Goal: Transaction & Acquisition: Purchase product/service

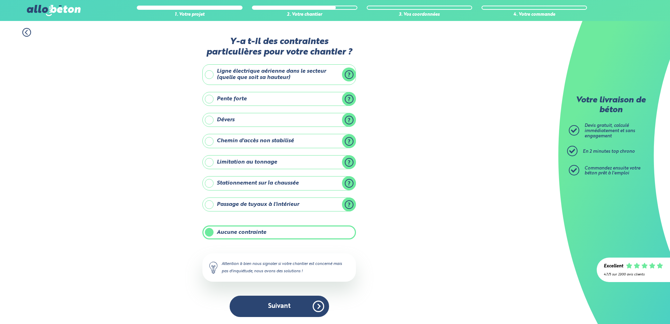
click at [273, 303] on button "Suivant" at bounding box center [279, 305] width 99 height 21
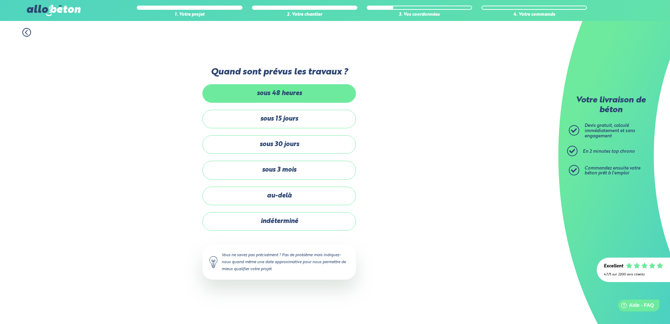
click at [314, 92] on label "sous 48 heures" at bounding box center [279, 93] width 154 height 18
click at [0, 0] on input "sous 48 heures" at bounding box center [0, 0] width 0 height 0
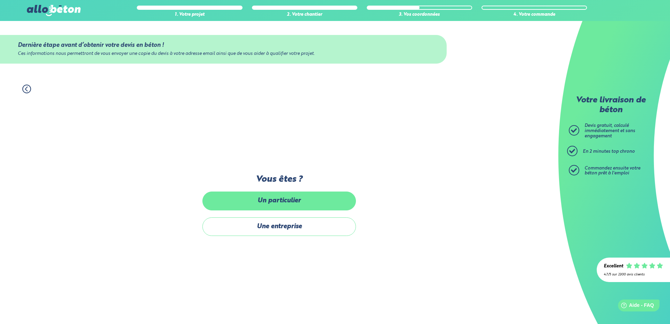
click at [291, 203] on label "Un particulier" at bounding box center [279, 200] width 154 height 18
click at [0, 0] on input "Un particulier" at bounding box center [0, 0] width 0 height 0
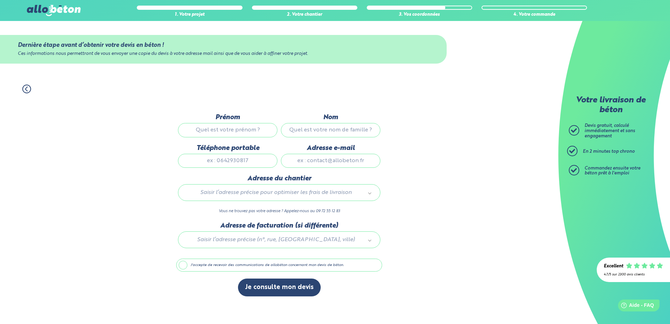
click at [228, 131] on input "Prénom" at bounding box center [227, 130] width 99 height 14
type input "Guillaume"
type input "FOBIS"
type input "0620705852"
type input "fobisguillaume@gmail.com"
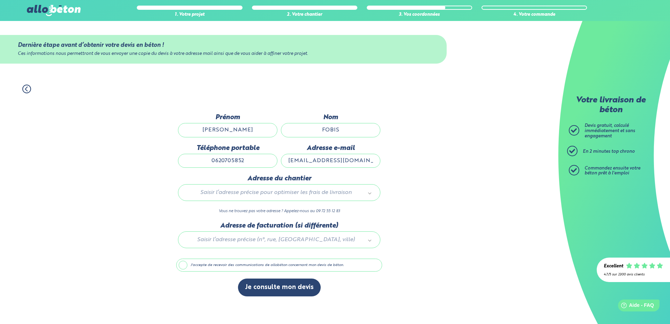
type input "10 avenue de la croix rouge"
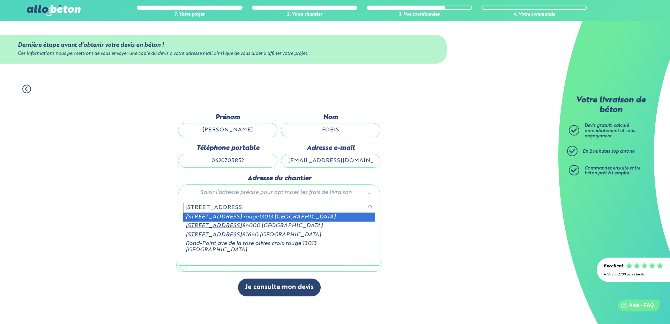
drag, startPoint x: 267, startPoint y: 209, endPoint x: 79, endPoint y: 208, distance: 187.4
click at [74, 208] on body "09 72 55 12 83 Conseils et Appel Gratuits nos produits le béton prêt à l'emploi…" at bounding box center [335, 162] width 670 height 324
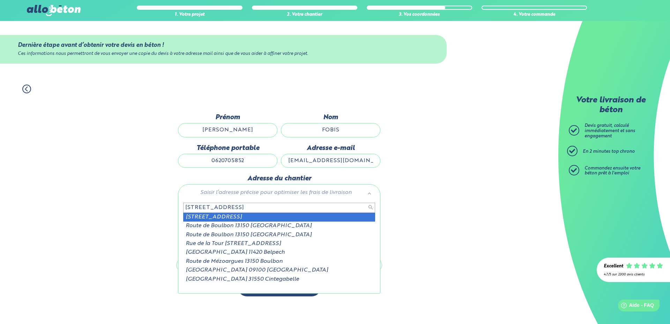
type input "2321 rtoute de boulbon"
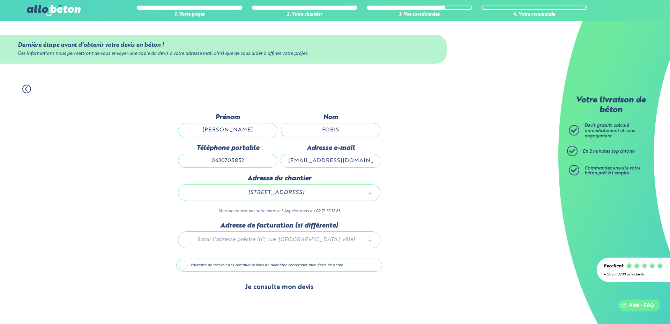
click at [268, 287] on button "Je consulte mon devis" at bounding box center [279, 287] width 83 height 18
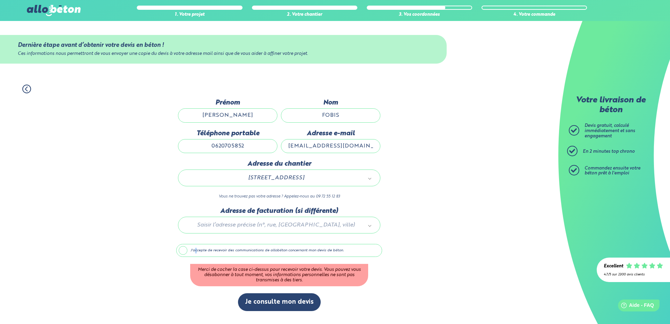
click at [196, 248] on label "J'accepte de recevoir des communications de allobéton concernant mon devis de b…" at bounding box center [279, 250] width 206 height 13
click at [183, 249] on label "J'accepte de recevoir des communications de allobéton concernant mon devis de b…" at bounding box center [279, 250] width 206 height 13
click at [0, 0] on input "J'accepte de recevoir des communications de allobéton concernant mon devis de b…" at bounding box center [0, 0] width 0 height 0
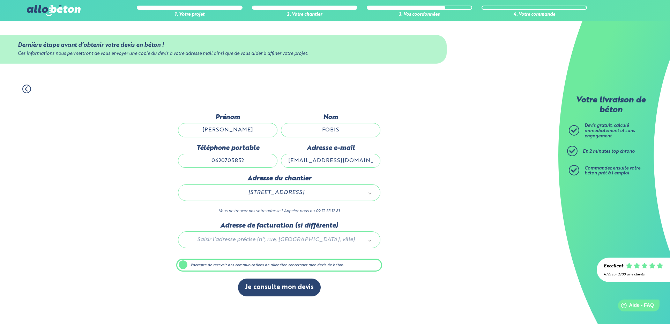
click at [268, 297] on div "Je consulte mon devis" at bounding box center [279, 290] width 206 height 25
click at [269, 289] on button "Je consulte mon devis" at bounding box center [279, 287] width 83 height 18
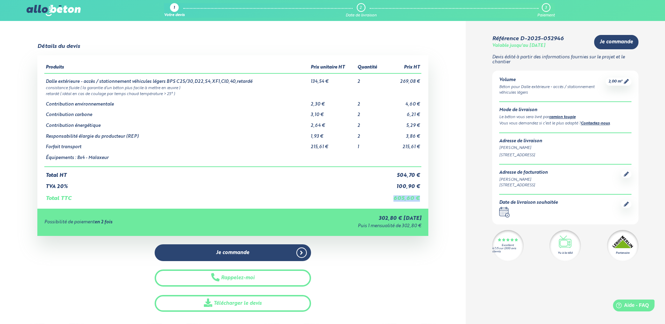
drag, startPoint x: 398, startPoint y: 200, endPoint x: 421, endPoint y: 198, distance: 22.8
click at [420, 198] on td "605,60 €" at bounding box center [402, 196] width 37 height 12
click at [438, 195] on div "Détails du devis Produits Prix unitaire HT Quantité Prix HT Dalle extérieure - …" at bounding box center [233, 177] width 466 height 268
click at [624, 83] on icon at bounding box center [626, 81] width 5 height 5
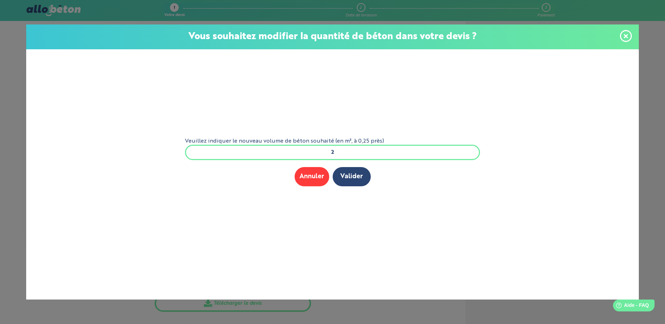
drag, startPoint x: 309, startPoint y: 145, endPoint x: 380, endPoint y: 150, distance: 71.0
click at [380, 150] on input "2" at bounding box center [332, 152] width 295 height 15
type input "1.25"
click at [355, 177] on button "Valider" at bounding box center [352, 176] width 38 height 19
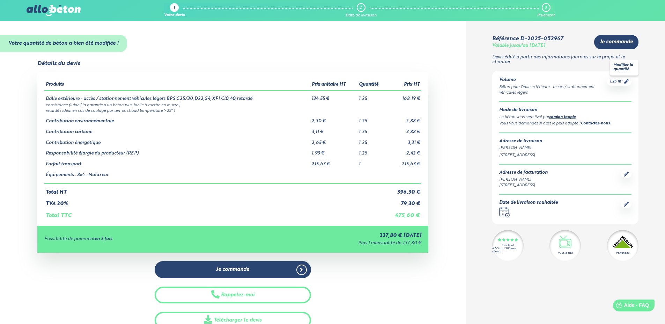
click at [617, 82] on span "1,25 m³" at bounding box center [616, 81] width 13 height 5
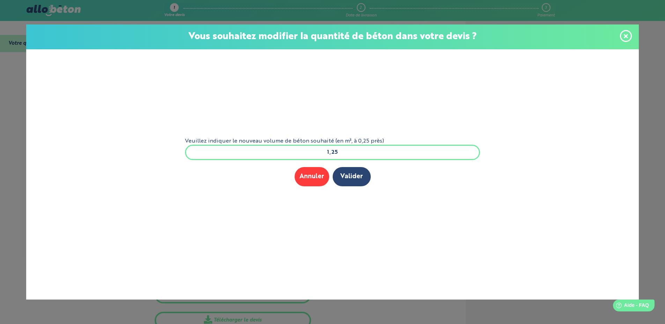
drag, startPoint x: 319, startPoint y: 156, endPoint x: 346, endPoint y: 156, distance: 26.9
click at [354, 154] on input "1,25" at bounding box center [332, 152] width 295 height 15
type input "2"
click at [362, 181] on button "Valider" at bounding box center [352, 176] width 38 height 19
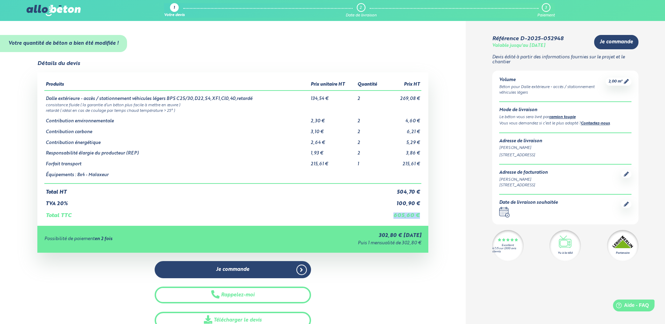
drag, startPoint x: 395, startPoint y: 216, endPoint x: 418, endPoint y: 217, distance: 23.1
click at [418, 217] on td "605,60 €" at bounding box center [402, 213] width 37 height 12
click at [419, 217] on td "605,60 €" at bounding box center [402, 213] width 37 height 12
click at [625, 80] on icon at bounding box center [626, 81] width 5 height 5
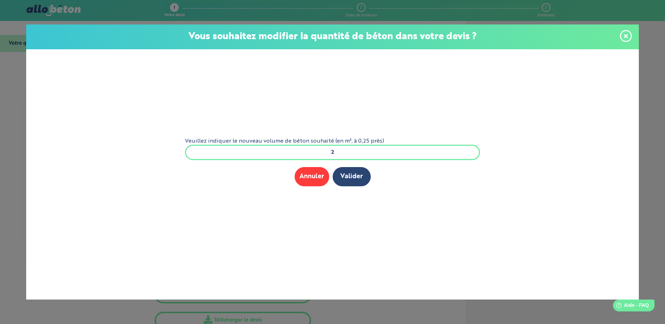
drag, startPoint x: 351, startPoint y: 152, endPoint x: 236, endPoint y: 135, distance: 117.0
click at [259, 146] on input "2" at bounding box center [332, 152] width 295 height 15
type input "1.25"
click at [350, 172] on button "Valider" at bounding box center [352, 176] width 38 height 19
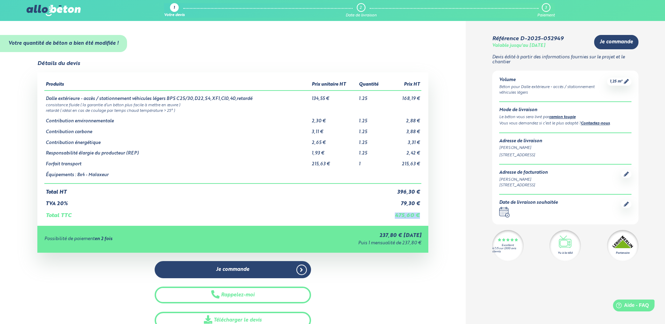
drag, startPoint x: 392, startPoint y: 215, endPoint x: 419, endPoint y: 217, distance: 27.3
click at [419, 217] on td "475,60 €" at bounding box center [404, 213] width 36 height 12
click at [174, 6] on div "1" at bounding box center [173, 8] width 1 height 5
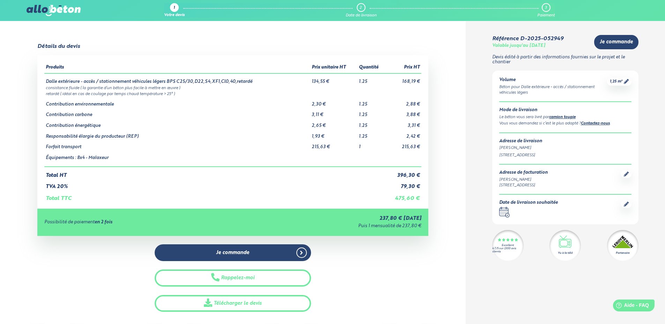
click at [177, 15] on div "Votre devis" at bounding box center [174, 15] width 21 height 5
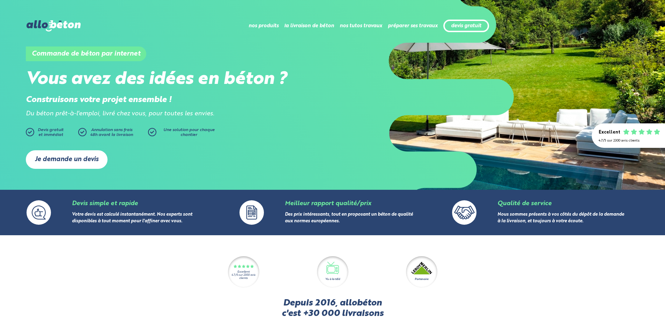
click at [74, 153] on link "Je demande un devis" at bounding box center [67, 159] width 82 height 18
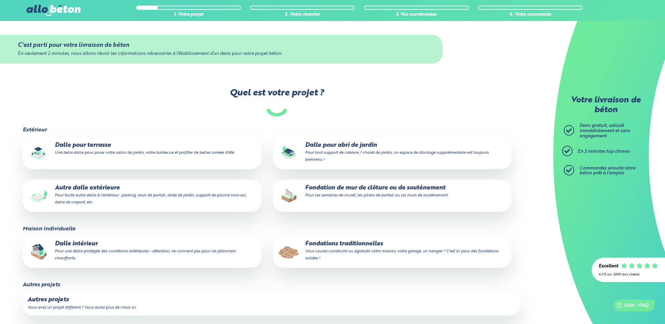
click at [107, 190] on p "Autre dalle extérieure Pour toute autre dalle à l'extérieur : parking, seuil de…" at bounding box center [142, 194] width 229 height 21
click at [0, 0] on input "Autre dalle extérieure Pour toute autre dalle à l'extérieur : parking, seuil de…" at bounding box center [0, 0] width 0 height 0
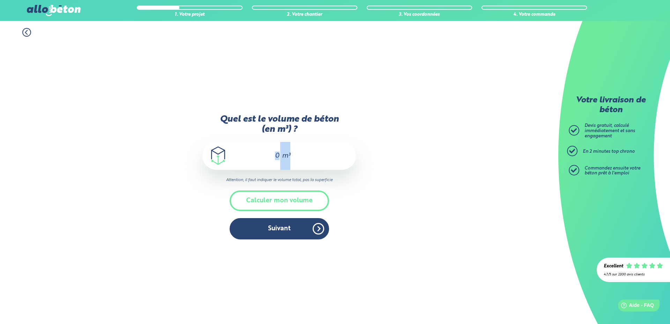
drag, startPoint x: 280, startPoint y: 150, endPoint x: 299, endPoint y: 161, distance: 21.7
click at [305, 160] on div "m³" at bounding box center [279, 156] width 154 height 28
type input "1.25"
click at [277, 227] on button "Suivant" at bounding box center [279, 228] width 99 height 21
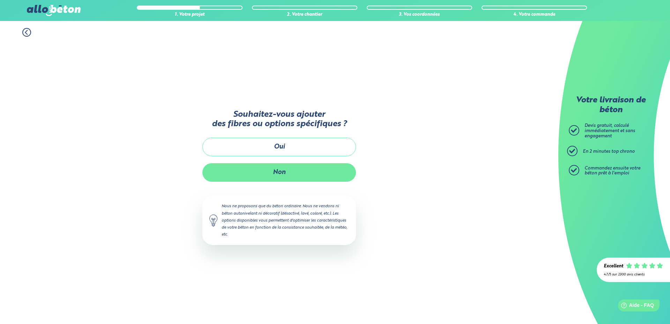
click at [277, 172] on button "Non" at bounding box center [279, 172] width 154 height 18
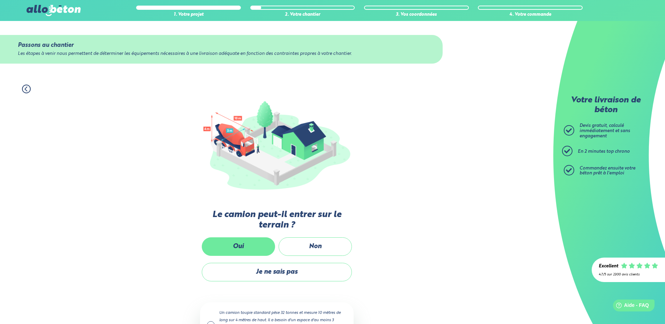
click at [248, 247] on label "Oui" at bounding box center [238, 246] width 73 height 18
click at [0, 0] on input "Oui" at bounding box center [0, 0] width 0 height 0
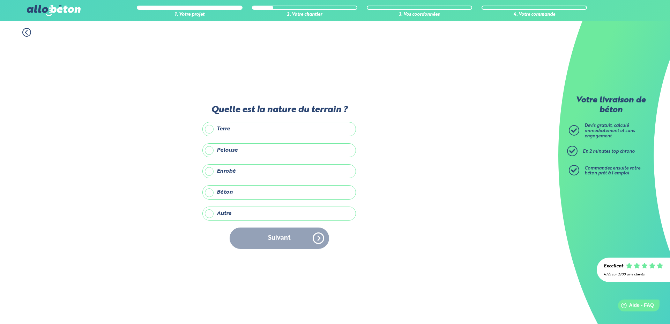
click at [259, 218] on label "Autre" at bounding box center [279, 213] width 154 height 14
click at [0, 0] on input "Autre" at bounding box center [0, 0] width 0 height 0
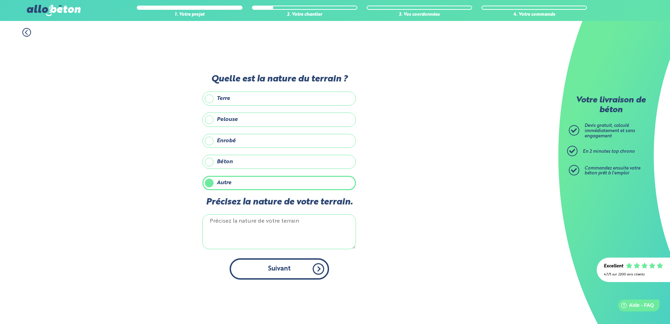
click at [276, 265] on button "Suivant" at bounding box center [279, 268] width 99 height 21
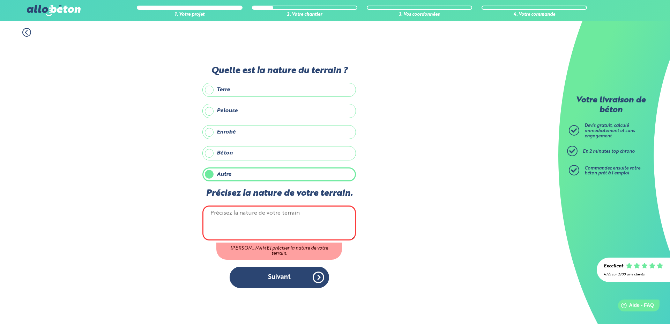
drag, startPoint x: 246, startPoint y: 87, endPoint x: 243, endPoint y: 100, distance: 13.3
click at [245, 93] on label "Terre" at bounding box center [279, 90] width 154 height 14
click at [0, 0] on input "Terre" at bounding box center [0, 0] width 0 height 0
click at [242, 110] on label "Pelouse" at bounding box center [279, 111] width 154 height 14
click at [0, 0] on input "Pelouse" at bounding box center [0, 0] width 0 height 0
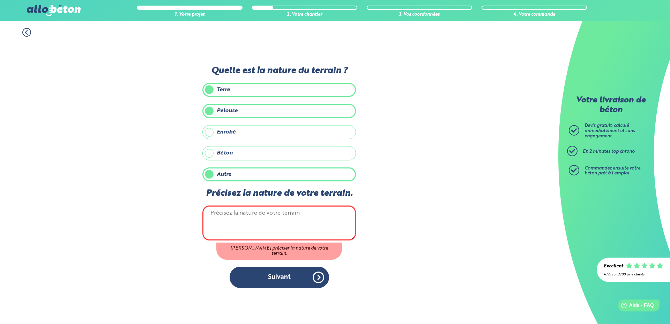
click at [241, 181] on label "Autre" at bounding box center [279, 174] width 154 height 14
click at [0, 0] on input "Autre" at bounding box center [0, 0] width 0 height 0
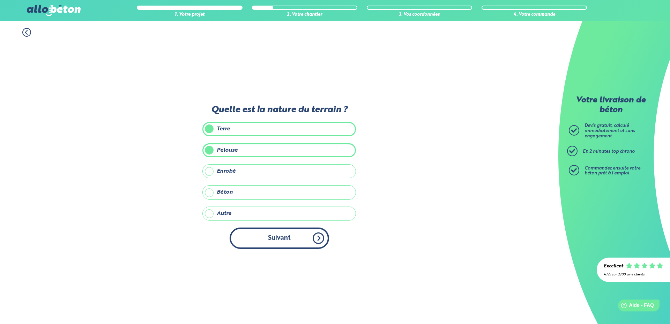
click at [288, 238] on button "Suivant" at bounding box center [279, 237] width 99 height 21
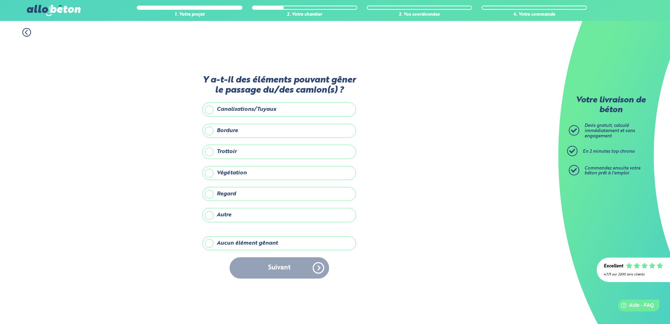
click at [218, 242] on label "Aucun élément gênant" at bounding box center [279, 243] width 154 height 14
click at [0, 0] on input "Aucun élément gênant" at bounding box center [0, 0] width 0 height 0
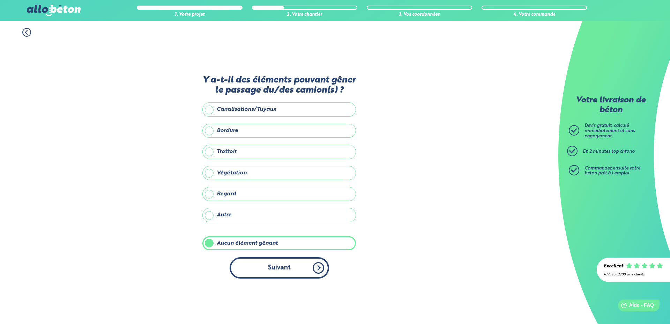
click at [283, 271] on button "Suivant" at bounding box center [279, 267] width 99 height 21
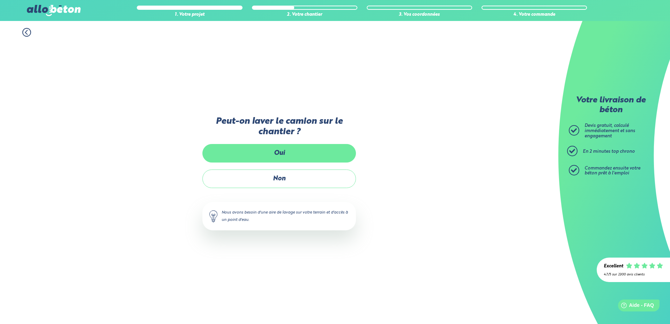
click at [280, 155] on label "Oui" at bounding box center [279, 153] width 154 height 18
click at [0, 0] on input "Oui" at bounding box center [0, 0] width 0 height 0
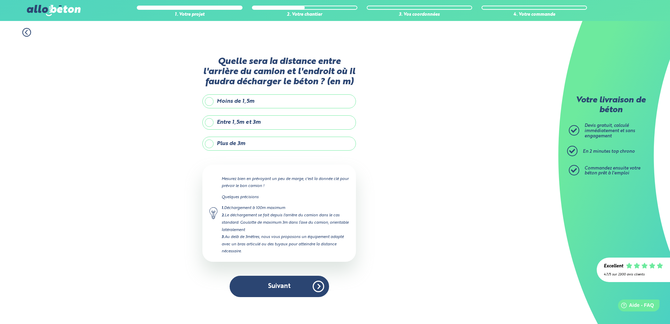
click at [264, 124] on label "Entre 1,5m et 3m" at bounding box center [279, 122] width 154 height 14
click at [0, 0] on input "Entre 1,5m et 3m" at bounding box center [0, 0] width 0 height 0
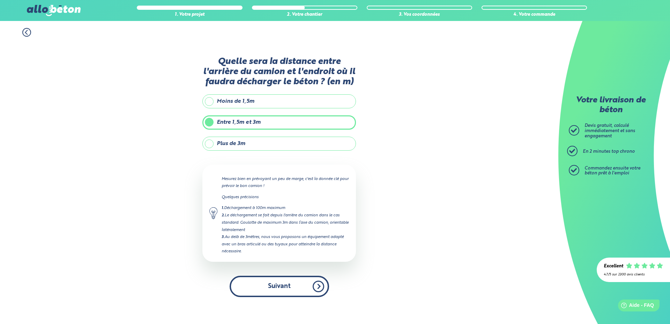
click at [274, 285] on button "Suivant" at bounding box center [279, 285] width 99 height 21
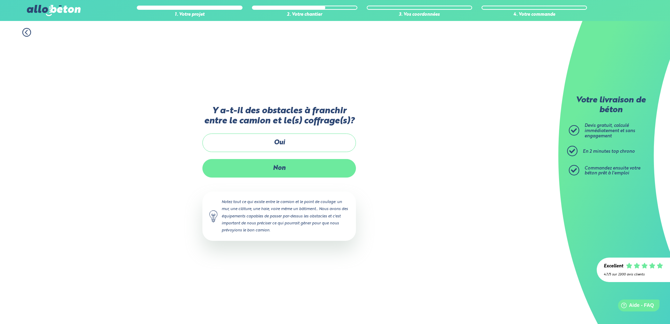
click at [300, 170] on label "Non" at bounding box center [279, 168] width 154 height 18
click at [0, 0] on input "Non" at bounding box center [0, 0] width 0 height 0
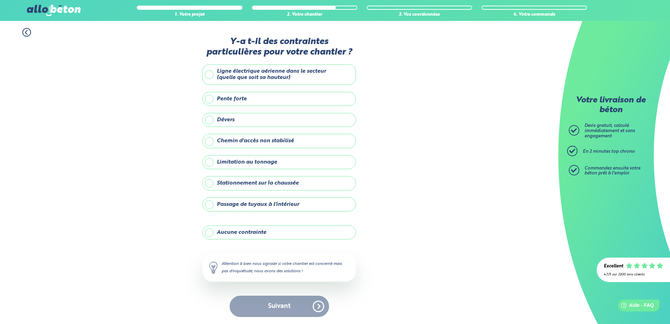
click at [227, 233] on label "Aucune contrainte" at bounding box center [279, 232] width 154 height 14
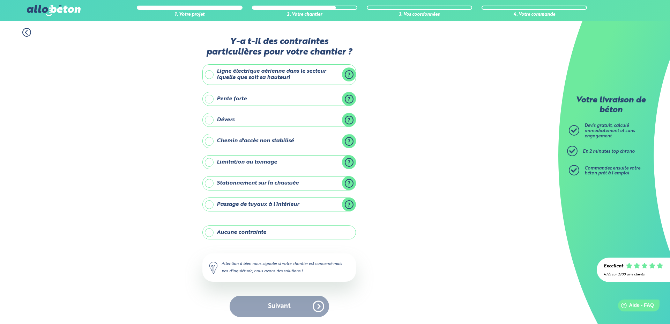
click at [0, 0] on input "Aucune contrainte" at bounding box center [0, 0] width 0 height 0
click at [273, 306] on button "Suivant" at bounding box center [279, 305] width 99 height 21
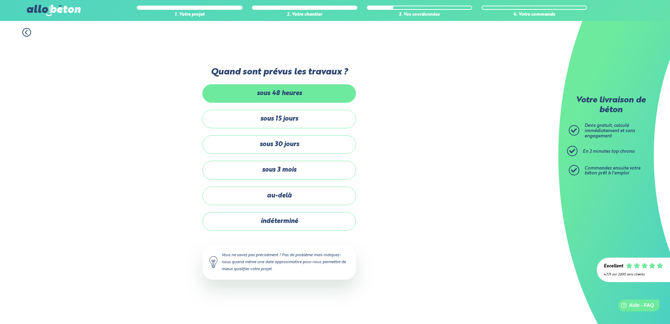
click at [291, 94] on label "sous 48 heures" at bounding box center [279, 93] width 154 height 18
click at [0, 0] on input "sous 48 heures" at bounding box center [0, 0] width 0 height 0
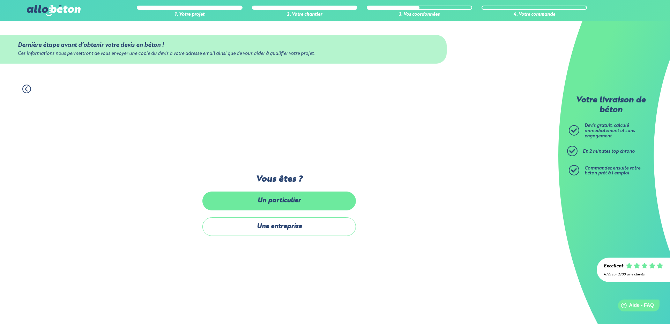
click at [284, 195] on label "Un particulier" at bounding box center [279, 200] width 154 height 18
click at [0, 0] on input "Un particulier" at bounding box center [0, 0] width 0 height 0
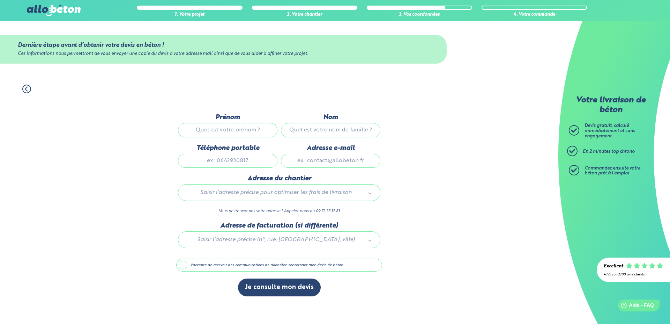
click at [221, 126] on input "Prénom" at bounding box center [227, 130] width 99 height 14
type input "Guillaume"
type input "FOBIS"
type input "0620705852"
type input "fobisguillaume@gmail.com"
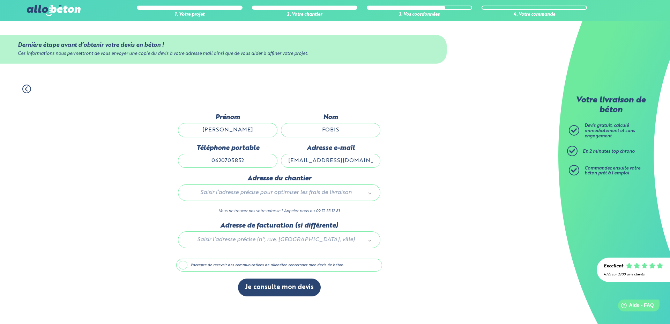
type input "10 avenue de la croix rouge"
drag, startPoint x: 271, startPoint y: 208, endPoint x: 22, endPoint y: 200, distance: 248.7
click at [31, 200] on body "09 72 55 12 83 Conseils et Appel Gratuits nos produits le béton prêt à l'emploi…" at bounding box center [335, 162] width 670 height 324
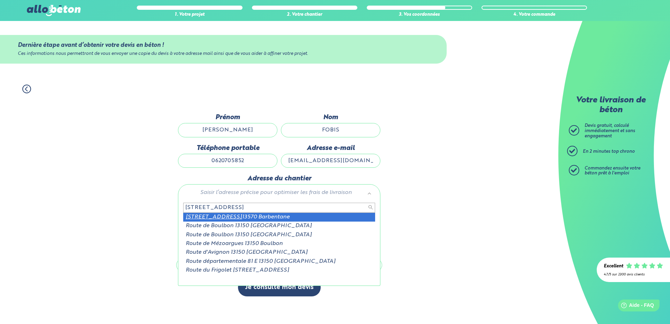
type input "2321 route de boulbon"
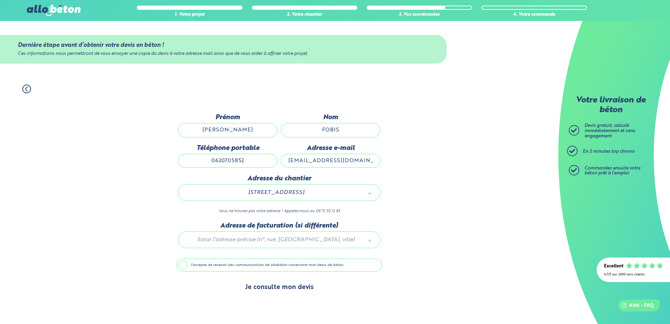
click at [272, 289] on button "Je consulte mon devis" at bounding box center [279, 287] width 83 height 18
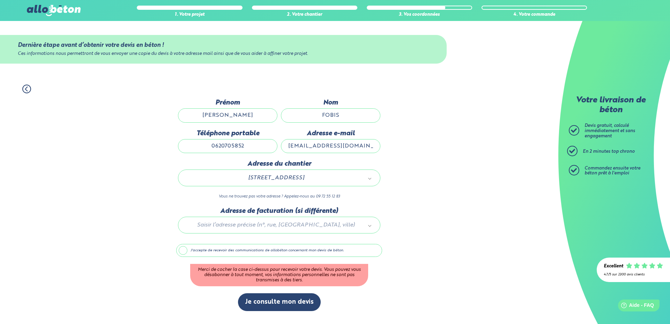
click at [227, 250] on label "J'accepte de recevoir des communications de allobéton concernant mon devis de b…" at bounding box center [279, 250] width 206 height 13
click at [0, 0] on input "J'accepte de recevoir des communications de allobéton concernant mon devis de b…" at bounding box center [0, 0] width 0 height 0
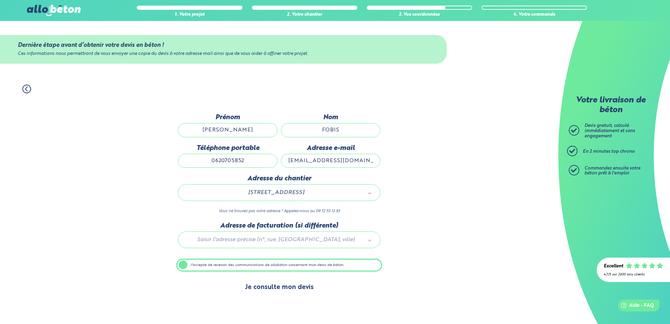
click at [267, 292] on button "Je consulte mon devis" at bounding box center [279, 287] width 83 height 18
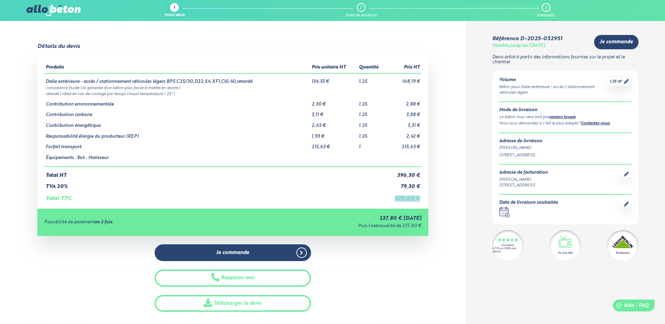
drag, startPoint x: 393, startPoint y: 201, endPoint x: 419, endPoint y: 198, distance: 26.3
click at [419, 198] on td "475,60 €" at bounding box center [404, 196] width 36 height 12
click at [447, 191] on div "Détails du devis Produits Prix unitaire HT Quantité Prix HT Dalle extérieure - …" at bounding box center [233, 177] width 466 height 268
drag, startPoint x: 67, startPoint y: 86, endPoint x: 178, endPoint y: 89, distance: 110.7
click at [178, 89] on td "consistance fluide ( la garantie d’un béton plus facile à mettre en œuvre )" at bounding box center [232, 87] width 377 height 6
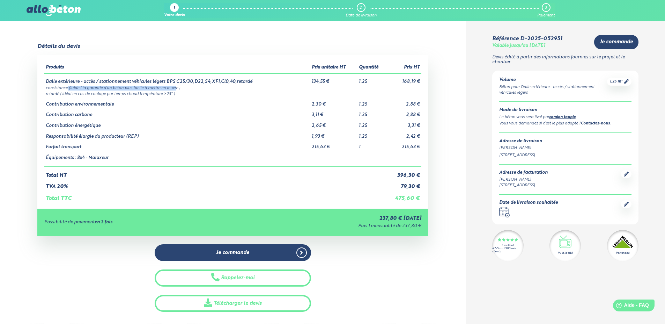
click at [178, 89] on td "consistance fluide ( la garantie d’un béton plus facile à mettre en œuvre )" at bounding box center [232, 87] width 377 height 6
drag, startPoint x: 88, startPoint y: 221, endPoint x: 122, endPoint y: 222, distance: 33.5
click at [121, 221] on div "Possibilité de paiement en 2 fois" at bounding box center [141, 222] width 195 height 5
click at [182, 194] on td "Total TTC" at bounding box center [214, 196] width 341 height 12
click at [566, 119] on link "camion toupie" at bounding box center [562, 117] width 27 height 4
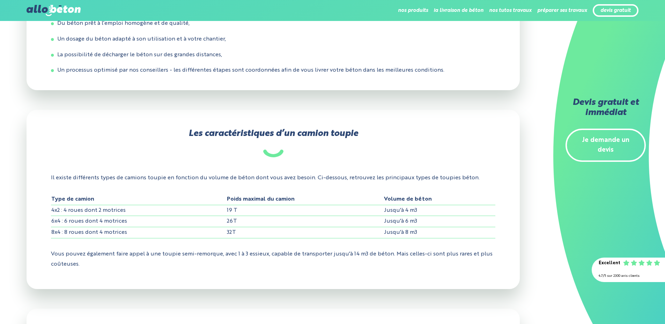
scroll to position [768, 0]
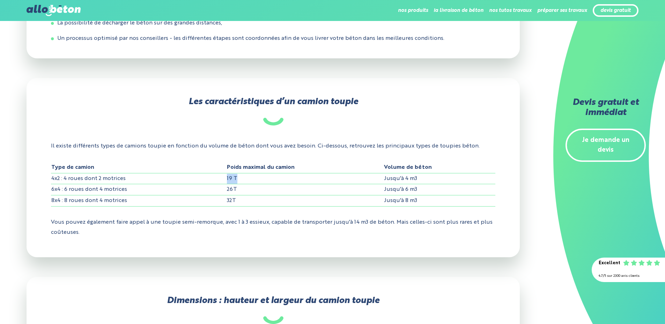
drag, startPoint x: 219, startPoint y: 175, endPoint x: 248, endPoint y: 178, distance: 28.8
click at [247, 178] on tr "4x2 : 4 roues dont 2 motrices 19 T Jusqu'à 4 m3" at bounding box center [273, 178] width 444 height 11
click at [248, 178] on td "19 T" at bounding box center [305, 178] width 157 height 11
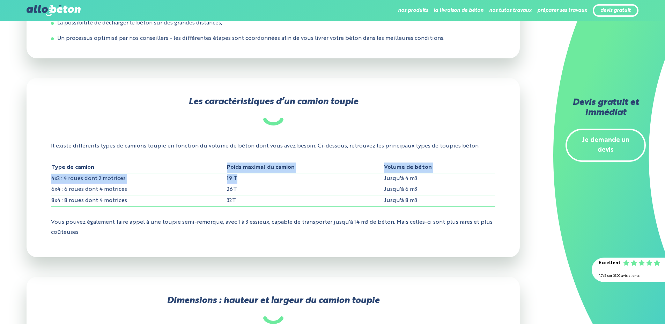
drag, startPoint x: 248, startPoint y: 178, endPoint x: 199, endPoint y: 173, distance: 49.1
click at [199, 173] on table "Type de camion Poids maximal du camion Volume de béton 4x2 : 4 roues dont 2 mot…" at bounding box center [273, 184] width 444 height 44
click at [207, 164] on th "Type de camion" at bounding box center [139, 167] width 176 height 11
